Goal: Transaction & Acquisition: Download file/media

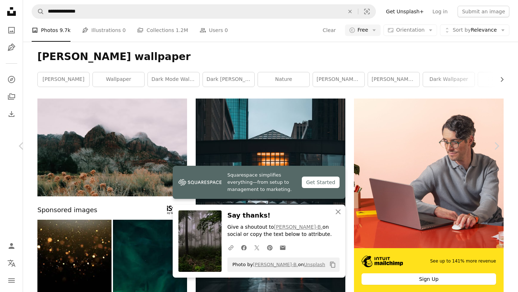
scroll to position [10036, 0]
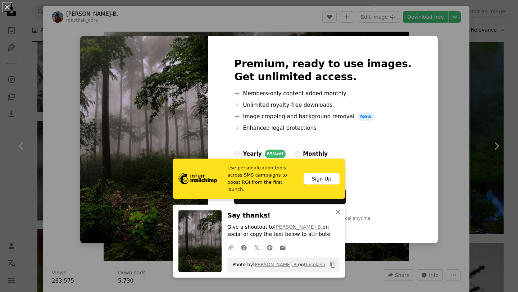
click at [339, 210] on icon "An X shape" at bounding box center [338, 211] width 9 height 9
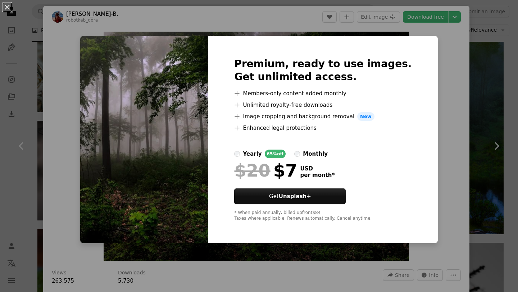
drag, startPoint x: 10, startPoint y: 9, endPoint x: 154, endPoint y: 33, distance: 145.8
click at [10, 9] on button "An X shape" at bounding box center [7, 7] width 9 height 9
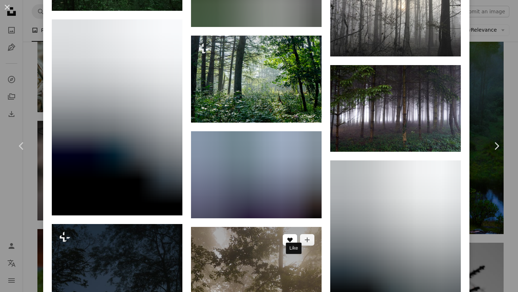
scroll to position [2033, 0]
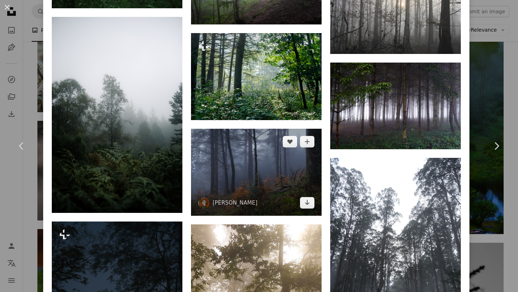
click at [287, 216] on img at bounding box center [256, 172] width 131 height 87
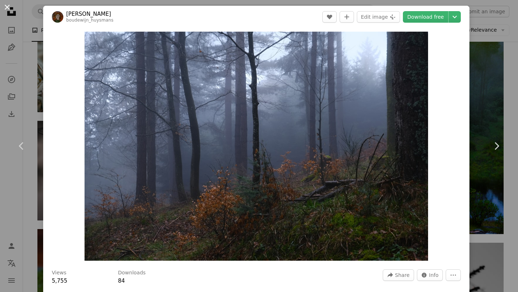
click at [3, 7] on button "An X shape" at bounding box center [7, 7] width 9 height 9
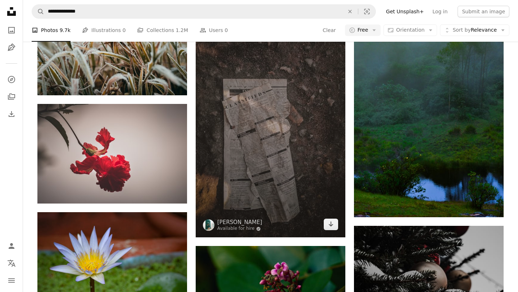
scroll to position [10051, 0]
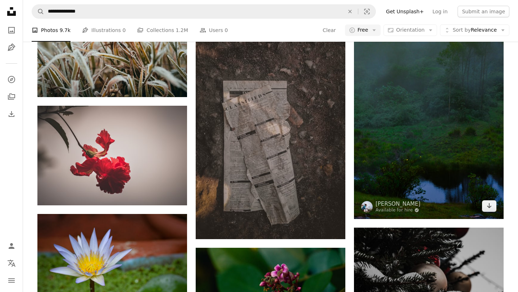
click at [401, 133] on img at bounding box center [429, 106] width 150 height 225
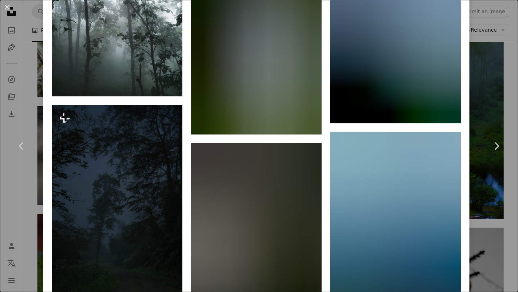
scroll to position [2482, 0]
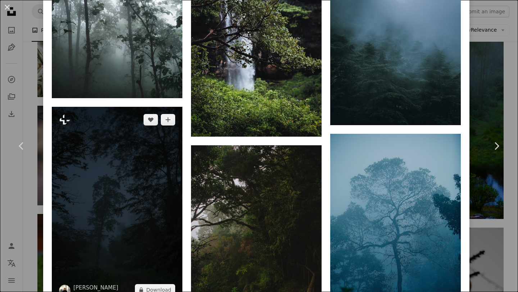
click at [173, 173] on img at bounding box center [117, 205] width 131 height 196
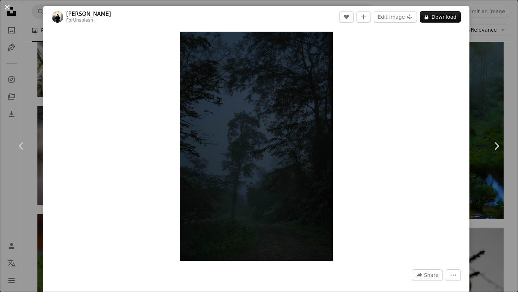
click at [4, 4] on button "An X shape" at bounding box center [7, 7] width 9 height 9
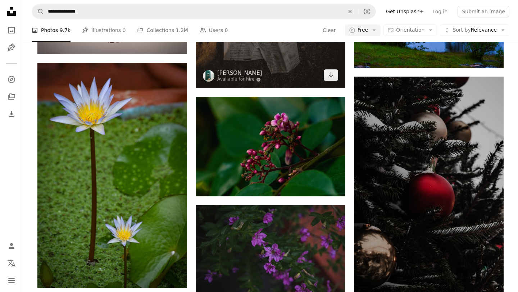
scroll to position [10177, 0]
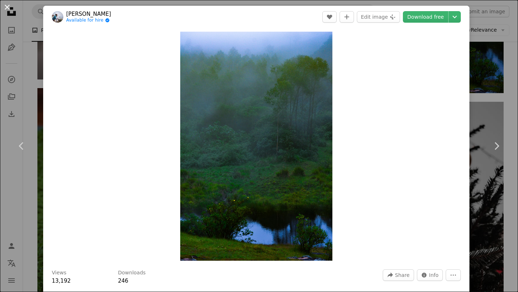
click at [8, 4] on button "An X shape" at bounding box center [7, 7] width 9 height 9
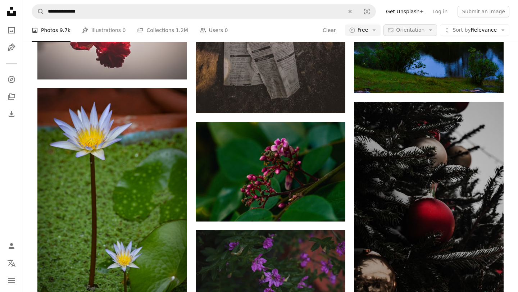
click at [417, 31] on span "Orientation" at bounding box center [410, 30] width 28 height 6
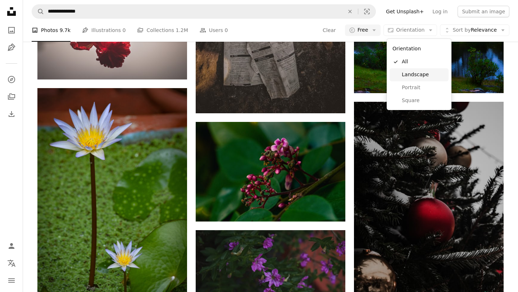
click at [412, 73] on span "Landscape" at bounding box center [424, 74] width 44 height 7
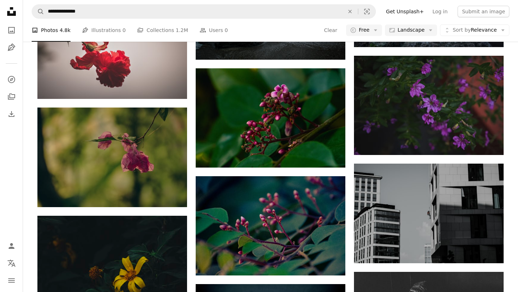
scroll to position [2325, 0]
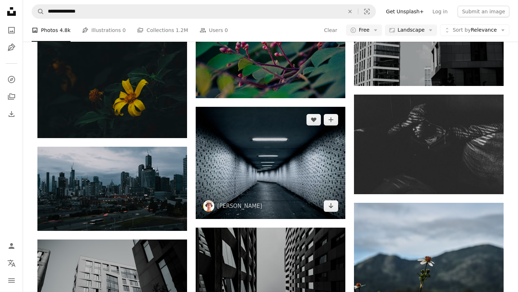
click at [265, 204] on img at bounding box center [271, 163] width 150 height 112
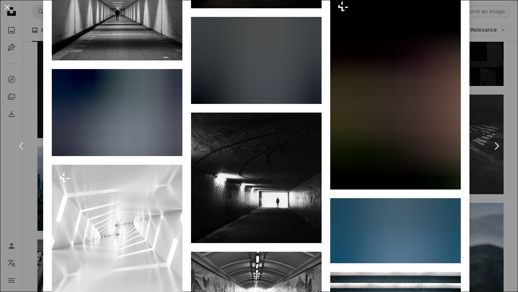
scroll to position [1969, 0]
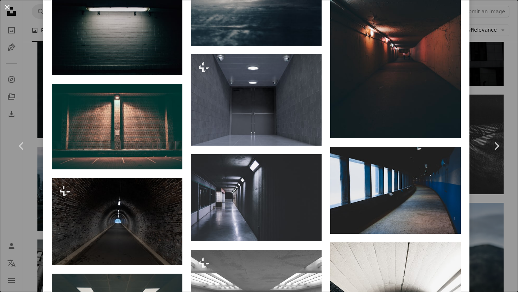
click at [9, 5] on button "An X shape" at bounding box center [7, 7] width 9 height 9
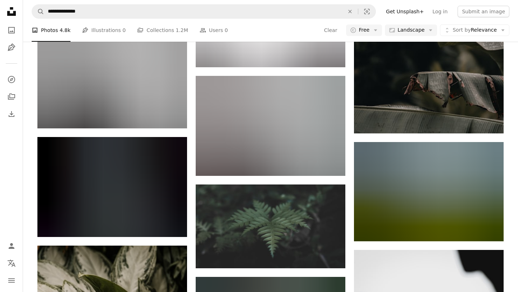
scroll to position [4159, 0]
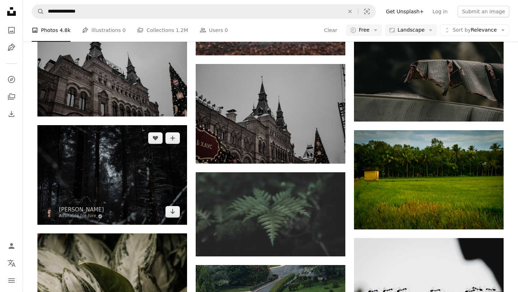
click at [152, 194] on img at bounding box center [112, 175] width 150 height 100
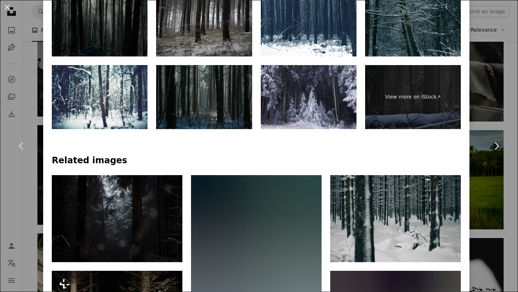
scroll to position [130, 0]
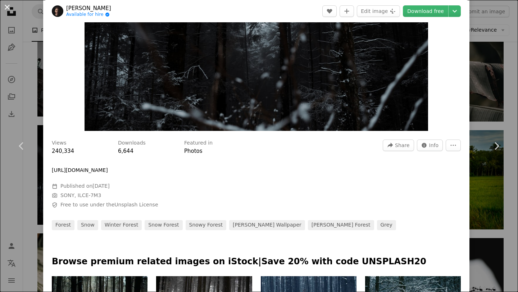
click at [5, 10] on button "An X shape" at bounding box center [7, 7] width 9 height 9
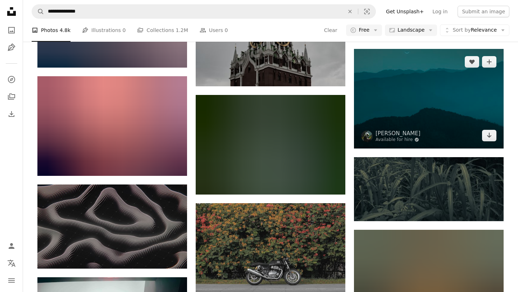
scroll to position [5069, 0]
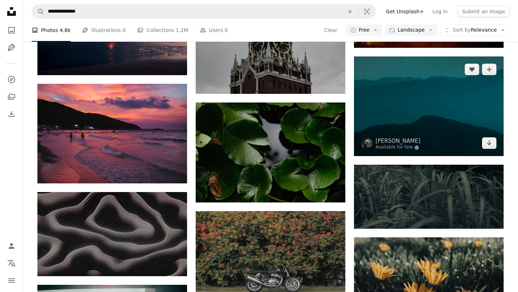
click at [397, 99] on img at bounding box center [429, 106] width 150 height 100
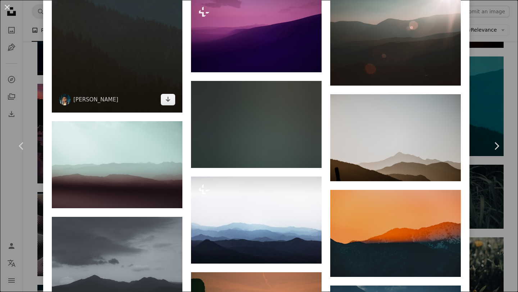
scroll to position [531, 0]
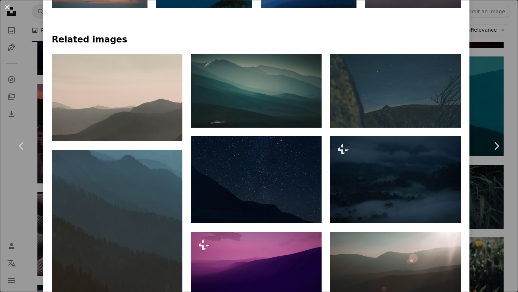
click at [8, 4] on button "An X shape" at bounding box center [7, 7] width 9 height 9
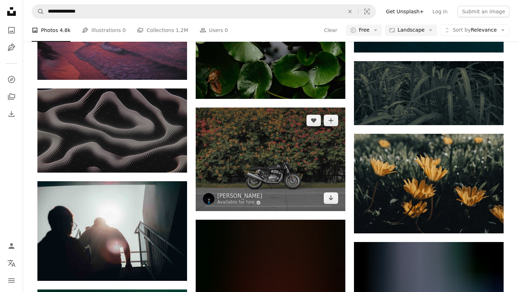
scroll to position [5183, 0]
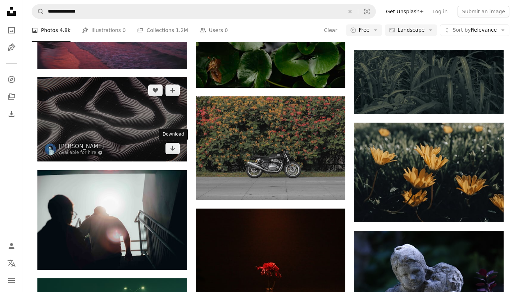
click at [160, 134] on div "Download" at bounding box center [173, 135] width 29 height 12
click at [120, 132] on img at bounding box center [112, 119] width 150 height 84
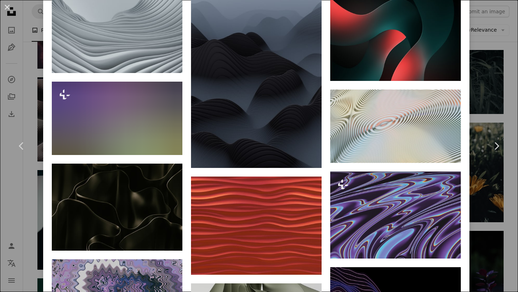
scroll to position [1920, 0]
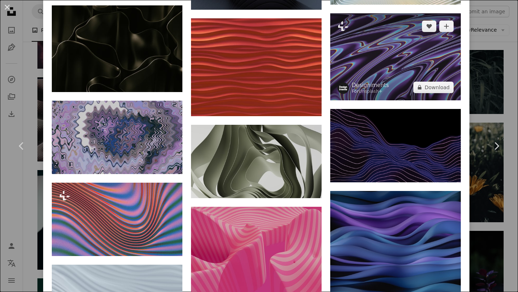
click at [400, 76] on img at bounding box center [395, 56] width 131 height 87
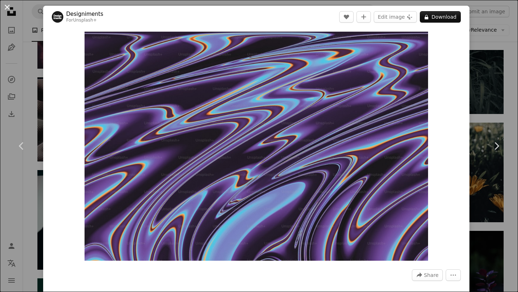
click at [8, 8] on button "An X shape" at bounding box center [7, 7] width 9 height 9
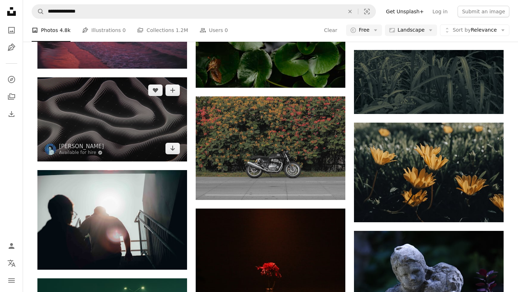
click at [138, 145] on img at bounding box center [112, 119] width 150 height 84
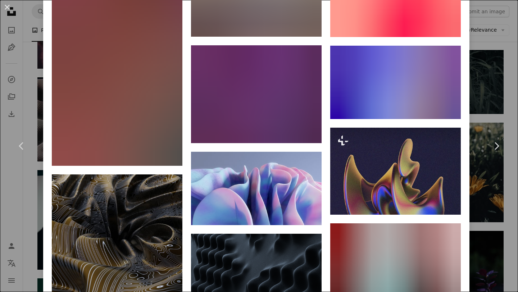
scroll to position [2504, 0]
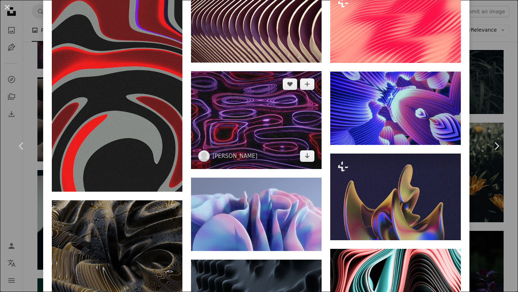
click at [243, 159] on img at bounding box center [256, 120] width 131 height 98
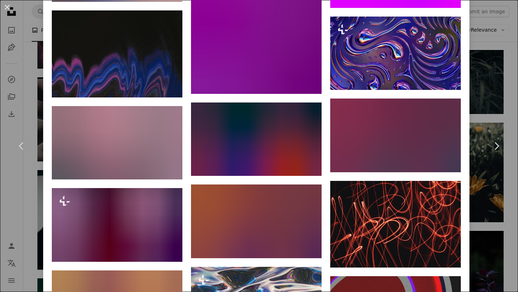
scroll to position [2489, 0]
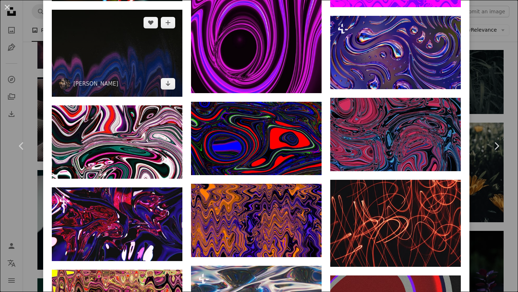
click at [120, 53] on img at bounding box center [117, 53] width 131 height 87
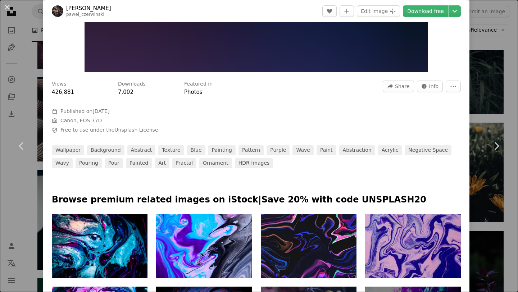
scroll to position [75, 0]
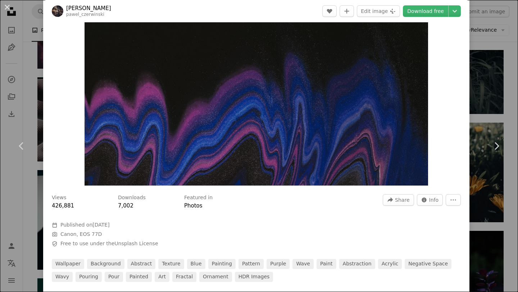
click at [7, 6] on button "An X shape" at bounding box center [7, 7] width 9 height 9
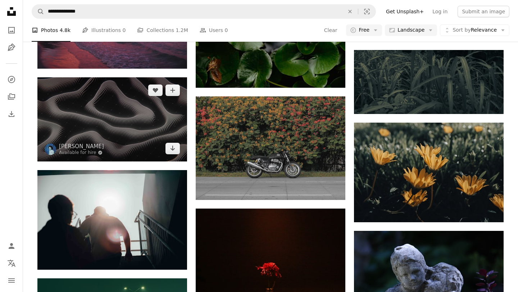
click at [110, 117] on img at bounding box center [112, 119] width 150 height 84
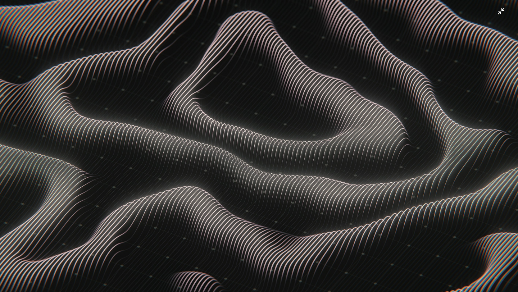
click at [499, 14] on img "Zoom out on this image" at bounding box center [259, 146] width 518 height 292
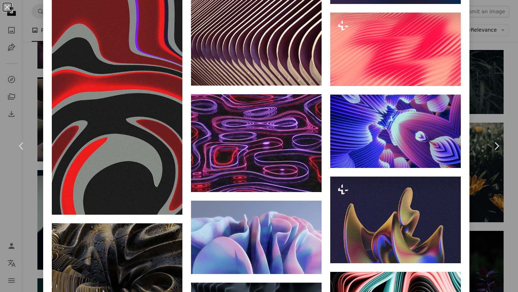
scroll to position [2477, 0]
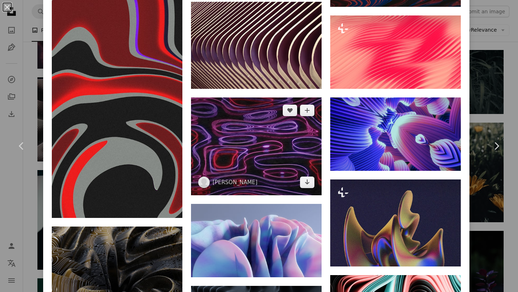
click at [270, 174] on img at bounding box center [256, 146] width 131 height 98
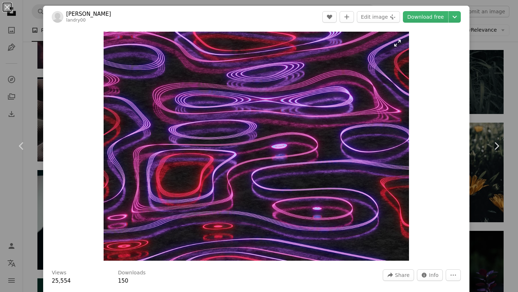
click at [397, 40] on img "Zoom in on this image" at bounding box center [256, 146] width 305 height 229
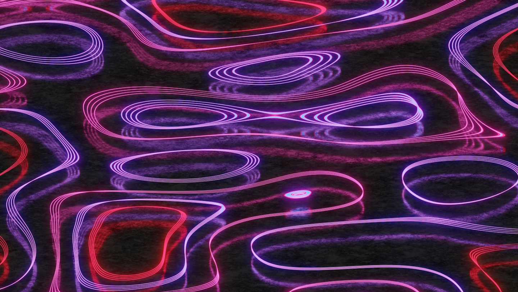
scroll to position [49, 0]
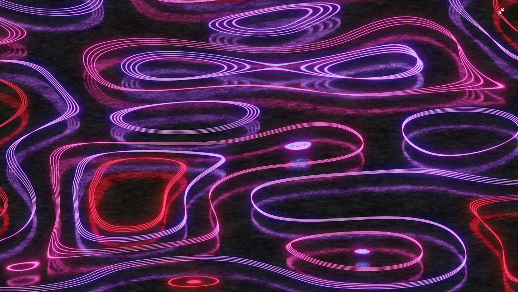
click at [501, 10] on img "Zoom out on this image" at bounding box center [259, 145] width 518 height 389
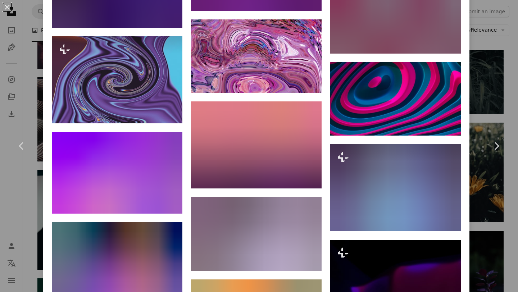
scroll to position [6171, 0]
